Goal: Check status

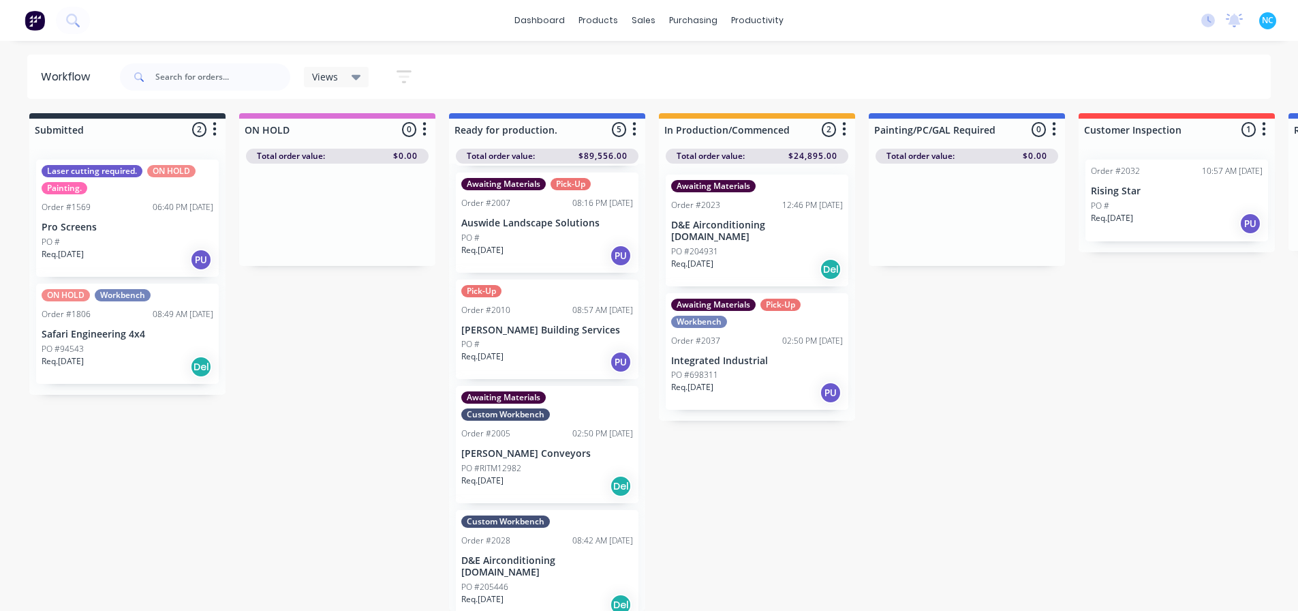
scroll to position [13, 0]
click at [394, 380] on div "Submitted 2 Sort By Created date Required date Order number Customer name Most …" at bounding box center [1225, 361] width 2470 height 497
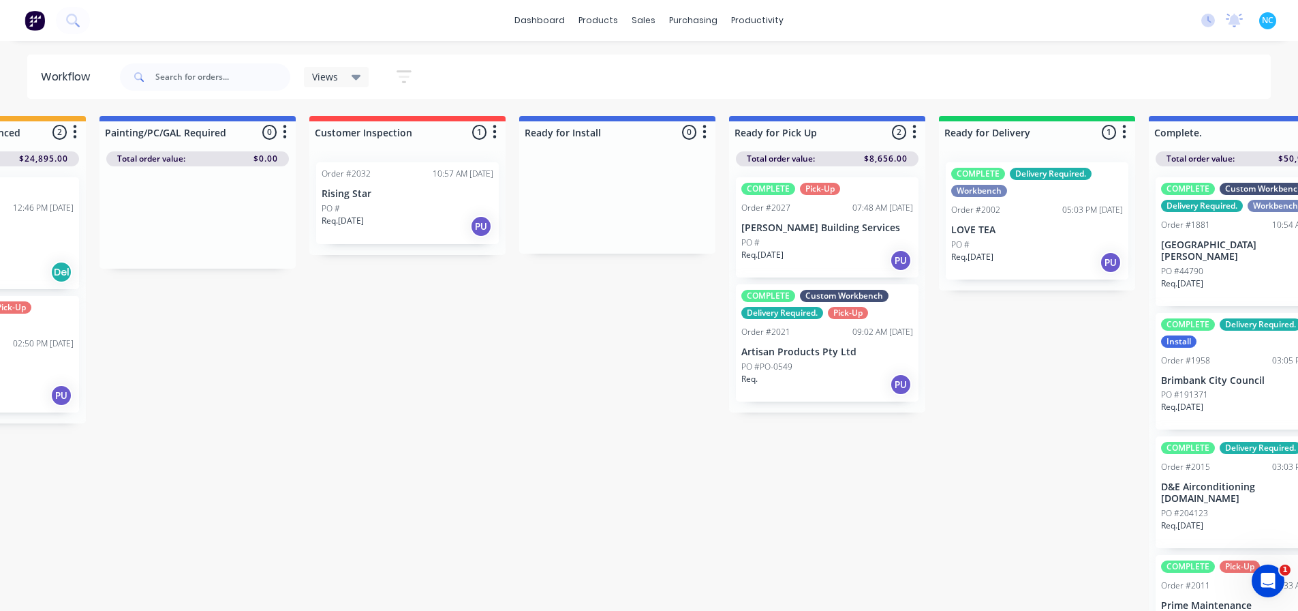
scroll to position [0, 771]
click at [792, 371] on div "PO #PO-0549" at bounding box center [825, 366] width 172 height 12
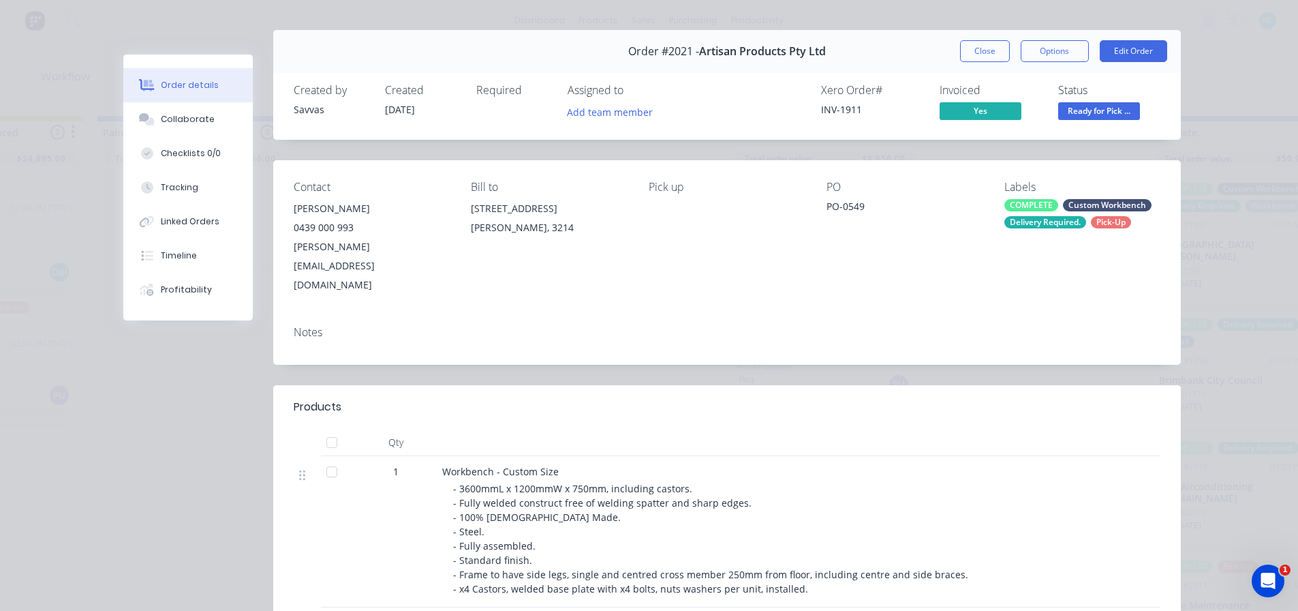
scroll to position [0, 0]
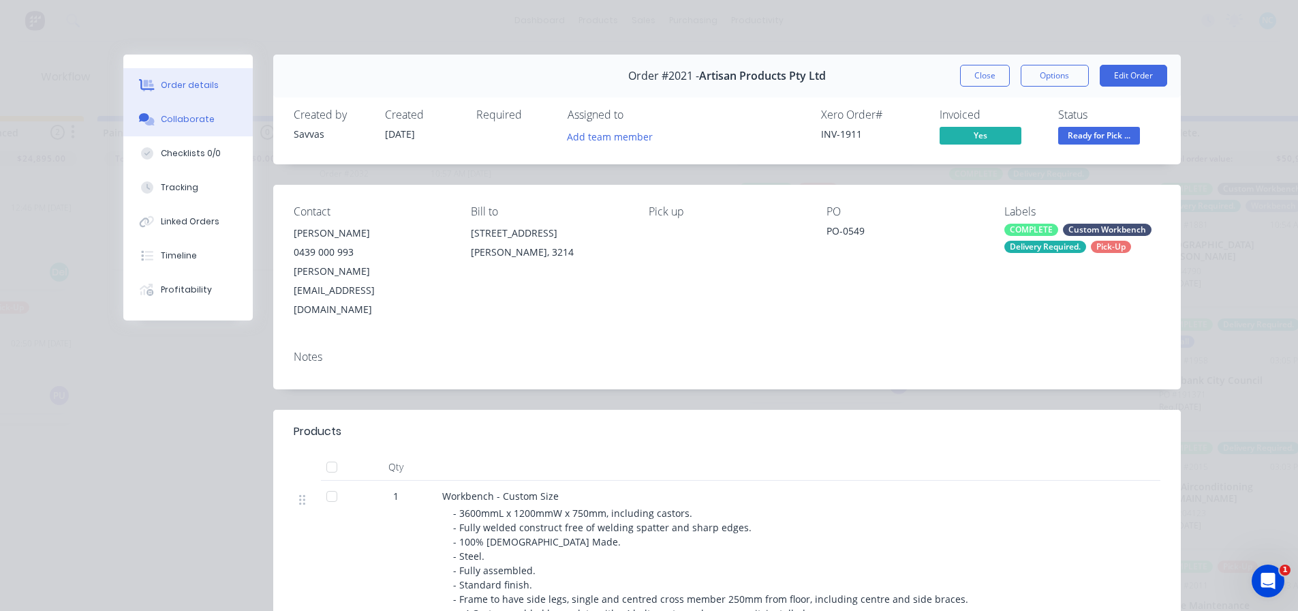
click at [220, 109] on button "Collaborate" at bounding box center [187, 119] width 129 height 34
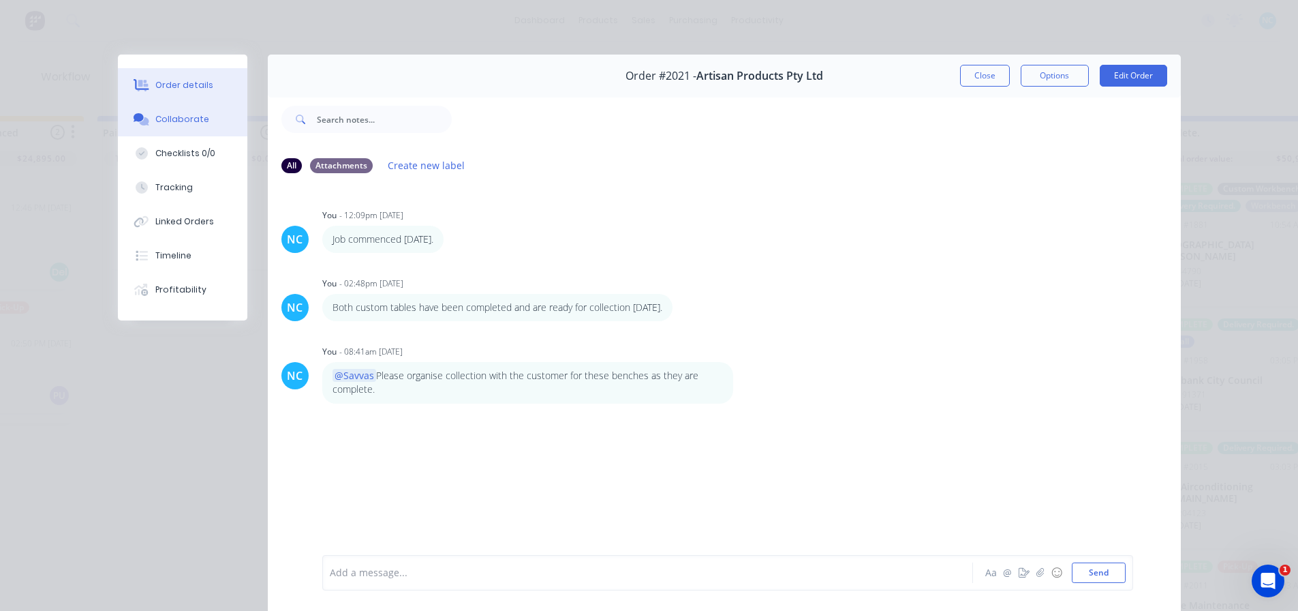
click at [205, 80] on button "Order details" at bounding box center [182, 85] width 129 height 34
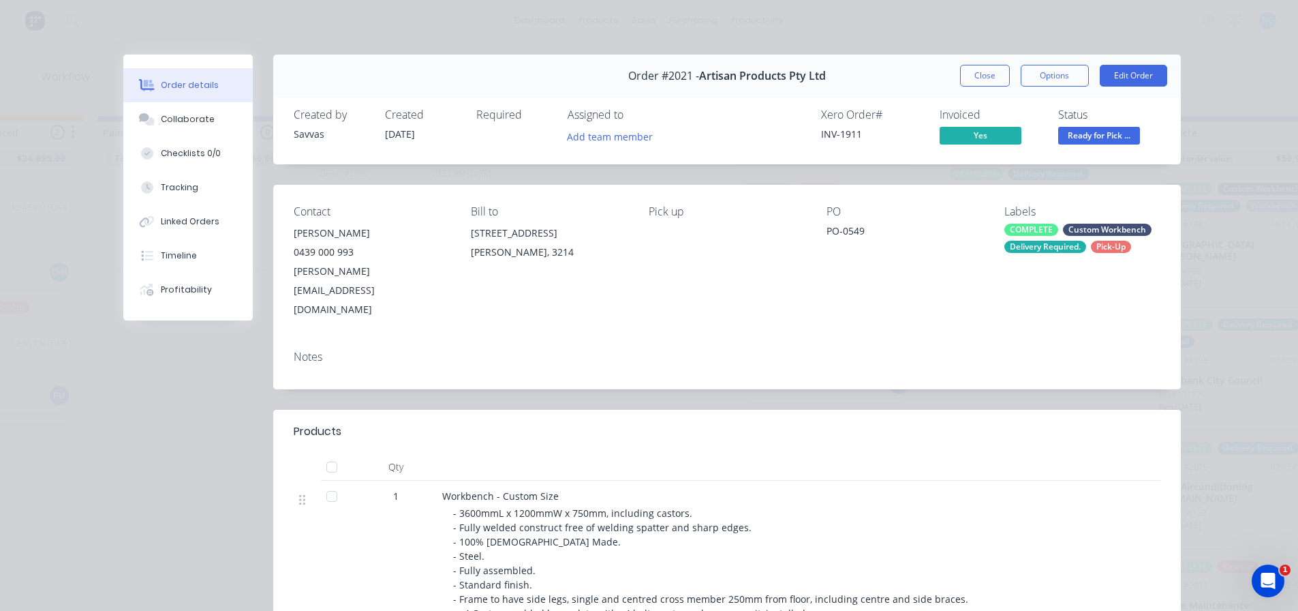
drag, startPoint x: 958, startPoint y: 75, endPoint x: 966, endPoint y: 76, distance: 7.6
click at [961, 75] on button "Close" at bounding box center [985, 76] width 50 height 22
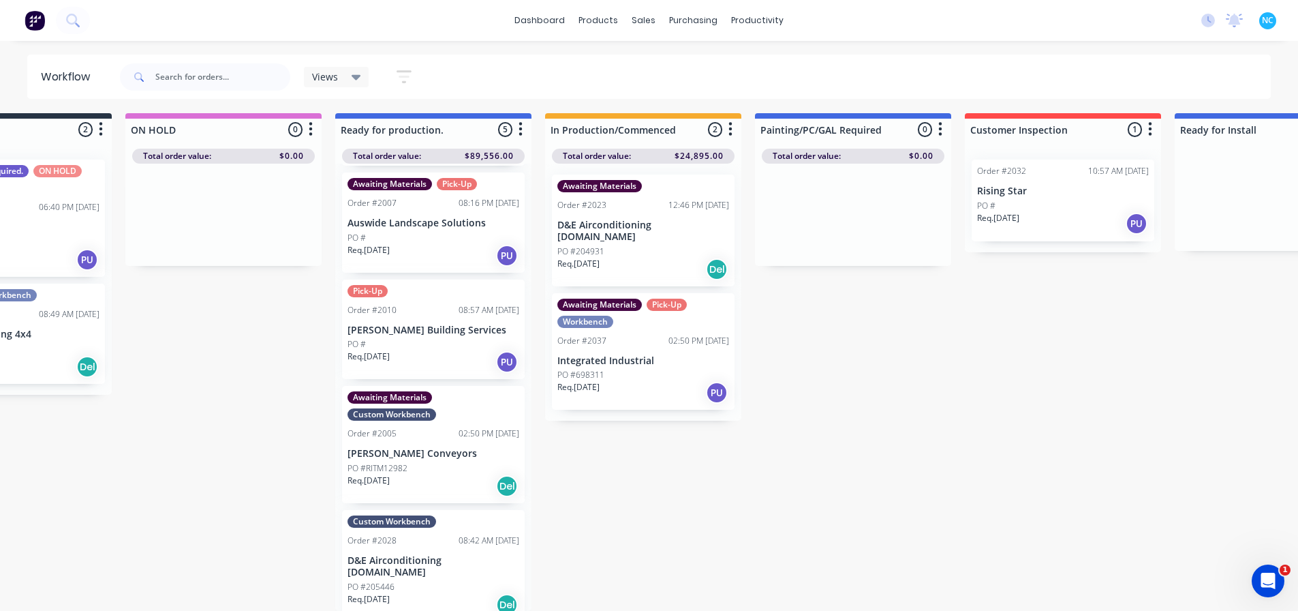
scroll to position [13, 114]
click at [401, 581] on div "PO #205446" at bounding box center [434, 587] width 172 height 12
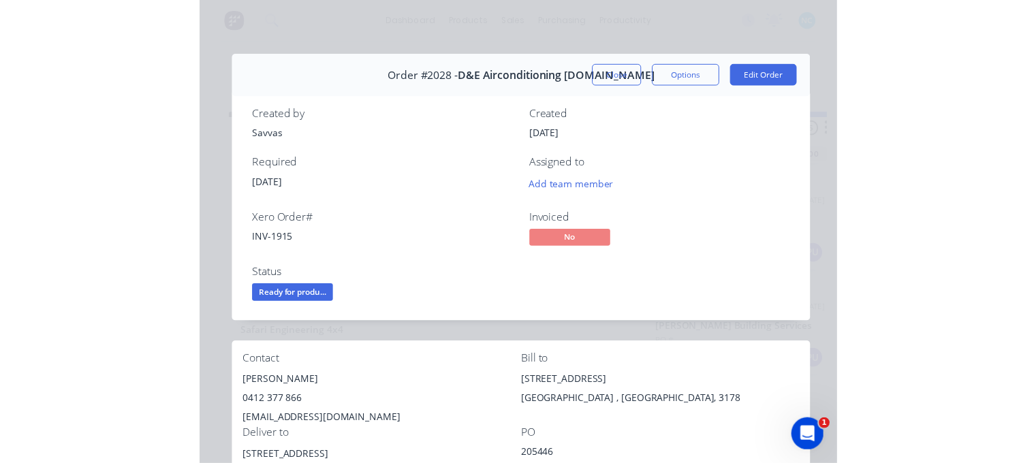
scroll to position [125, 0]
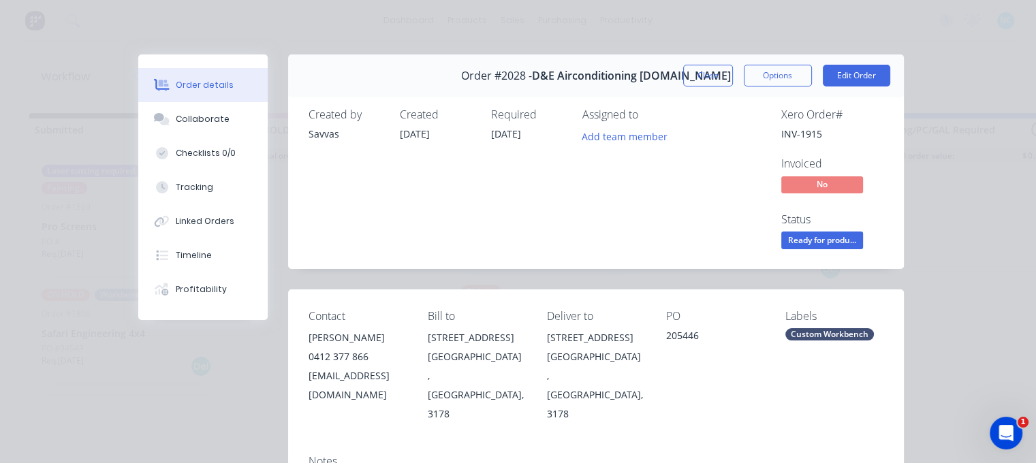
drag, startPoint x: 166, startPoint y: 72, endPoint x: 169, endPoint y: 95, distance: 23.3
click at [167, 72] on button "Order details" at bounding box center [202, 85] width 129 height 34
click at [169, 99] on button "Order details" at bounding box center [202, 85] width 129 height 34
click at [177, 114] on div "Collaborate" at bounding box center [203, 119] width 54 height 12
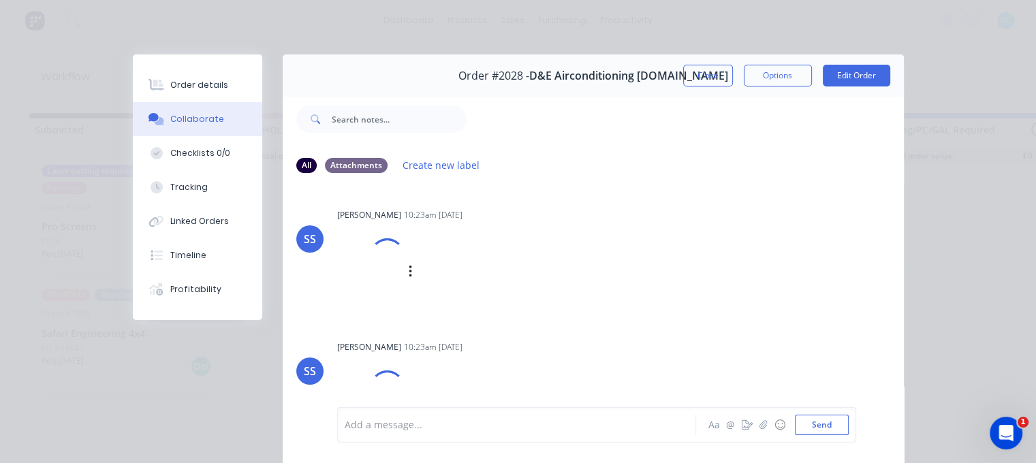
click at [390, 266] on div at bounding box center [387, 256] width 48 height 48
click at [397, 288] on img at bounding box center [386, 288] width 98 height 89
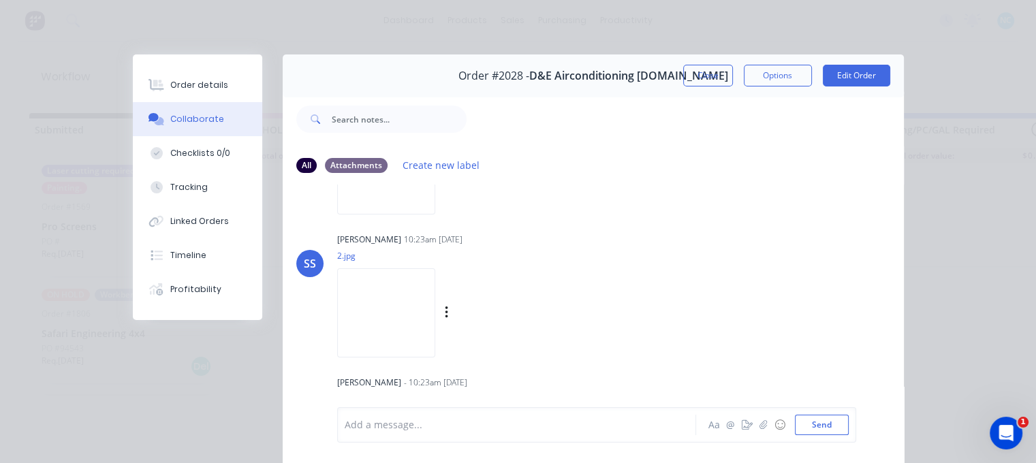
scroll to position [123, 0]
click at [384, 315] on img at bounding box center [386, 308] width 98 height 89
click at [718, 76] on button "Close" at bounding box center [708, 76] width 50 height 22
